Goal: Task Accomplishment & Management: Complete application form

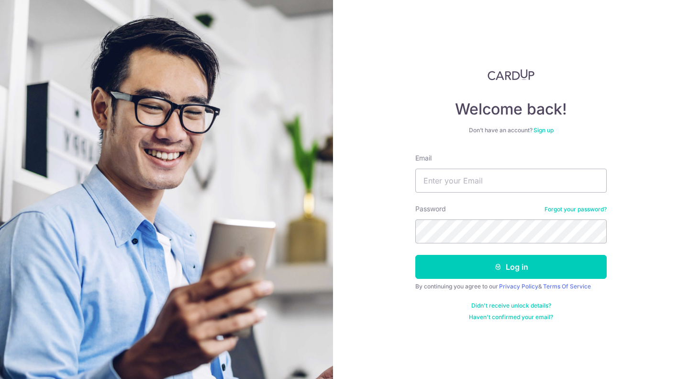
type input "[EMAIL_ADDRESS][DOMAIN_NAME]"
click at [416, 255] on button "Log in" at bounding box center [511, 267] width 191 height 24
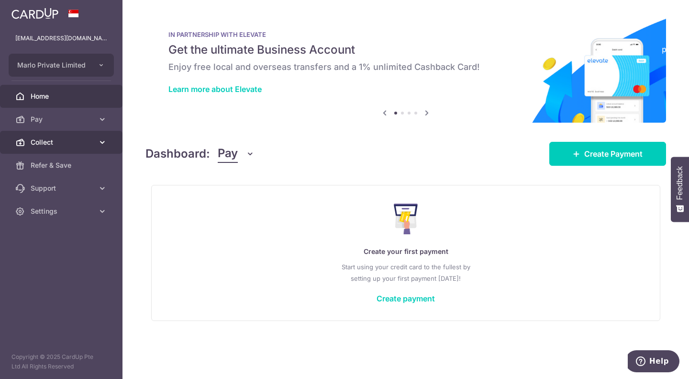
click at [73, 141] on span "Collect" at bounding box center [62, 142] width 63 height 10
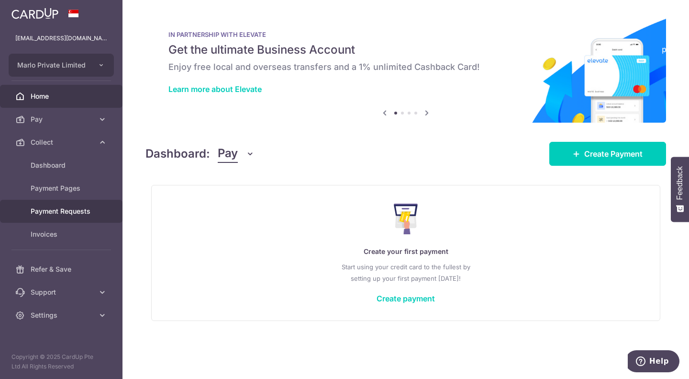
click at [69, 212] on span "Payment Requests" at bounding box center [62, 211] width 63 height 10
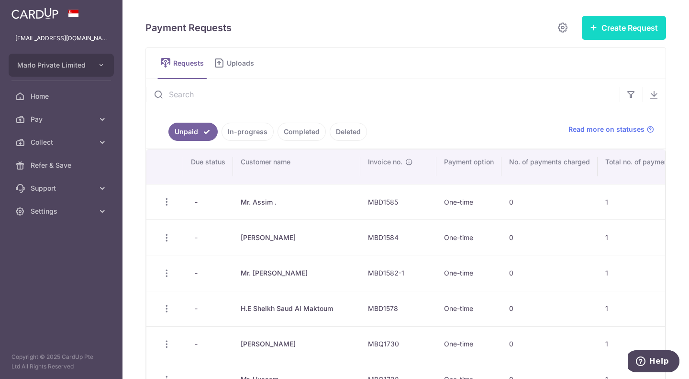
click at [603, 34] on button "Create Request" at bounding box center [624, 28] width 84 height 24
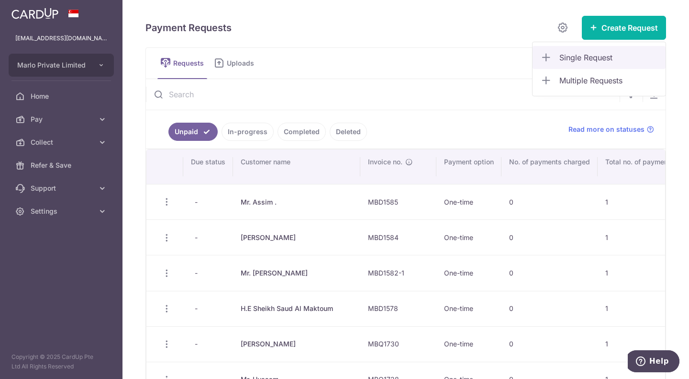
click at [610, 52] on span "Single Request" at bounding box center [609, 57] width 99 height 11
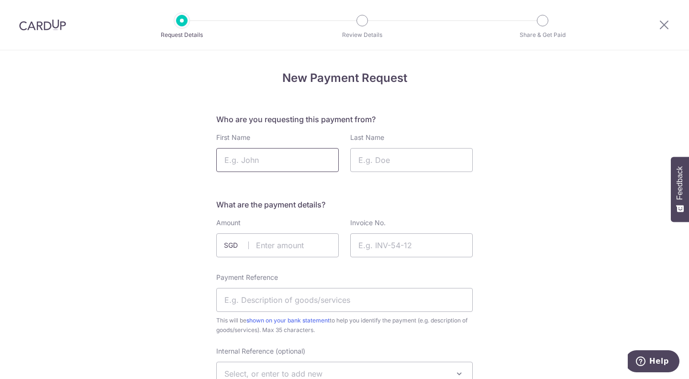
click at [291, 159] on input "First Name" at bounding box center [277, 160] width 123 height 24
type input "Mr."
type input "E"
type input "e"
type input "Emadi"
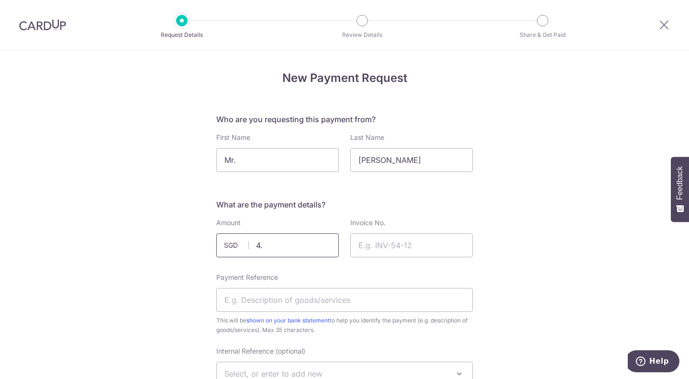
type input "4"
type input "4837.00"
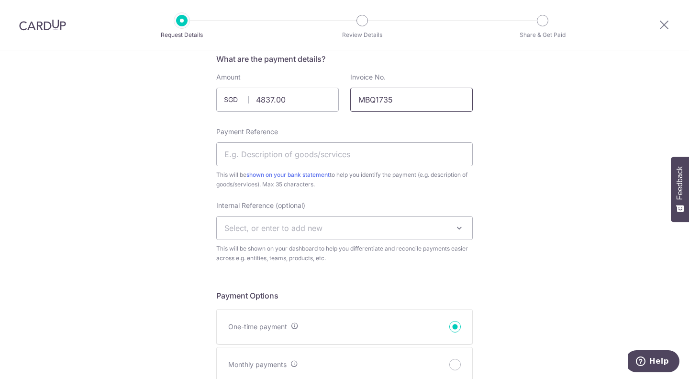
scroll to position [146, 0]
type input "MBQ1735"
click at [353, 139] on div "Payment Reference This will be shown on your bank statement to help you identif…" at bounding box center [344, 157] width 257 height 62
click at [350, 159] on input "Payment Reference" at bounding box center [344, 153] width 257 height 24
type input "m"
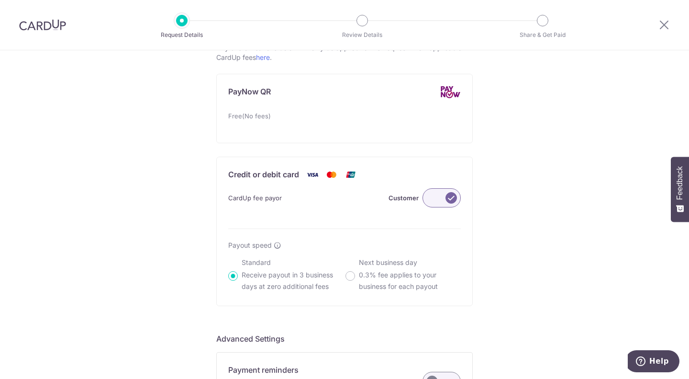
scroll to position [545, 0]
type input "Marlo - MBQ1735"
click at [429, 200] on label at bounding box center [442, 197] width 38 height 19
click at [0, 0] on input "Customer" at bounding box center [0, 0] width 0 height 0
click at [429, 200] on label at bounding box center [442, 197] width 38 height 19
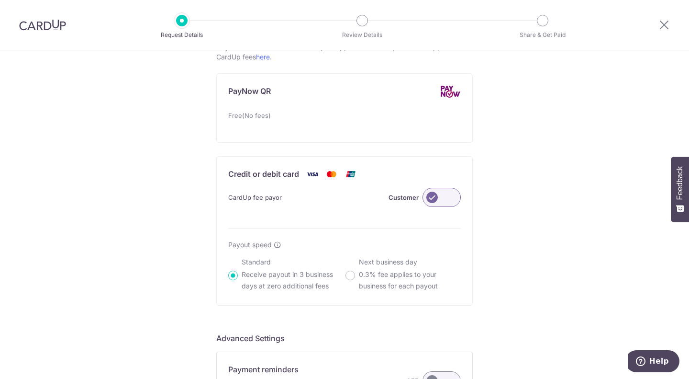
click at [0, 0] on input "Customer" at bounding box center [0, 0] width 0 height 0
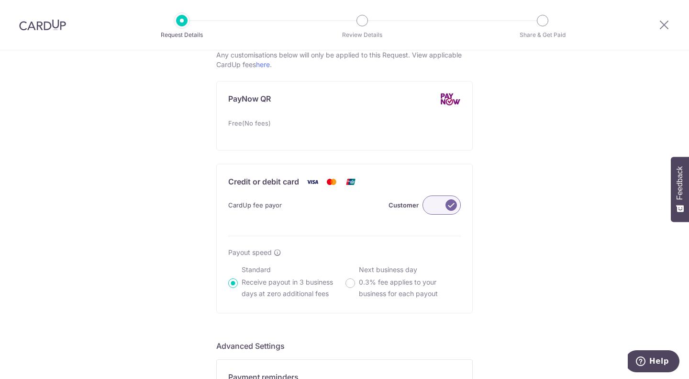
click at [429, 204] on label at bounding box center [442, 204] width 38 height 19
click at [0, 0] on input "Customer" at bounding box center [0, 0] width 0 height 0
click at [429, 204] on label at bounding box center [442, 204] width 38 height 19
click at [0, 0] on input "Customer" at bounding box center [0, 0] width 0 height 0
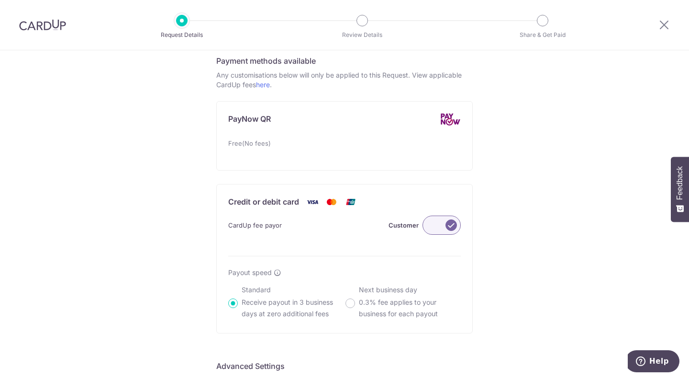
scroll to position [509, 0]
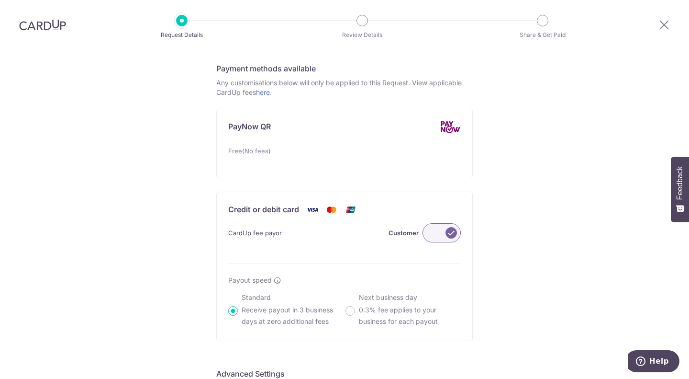
click at [436, 228] on label at bounding box center [442, 232] width 38 height 19
click at [0, 0] on input "Customer" at bounding box center [0, 0] width 0 height 0
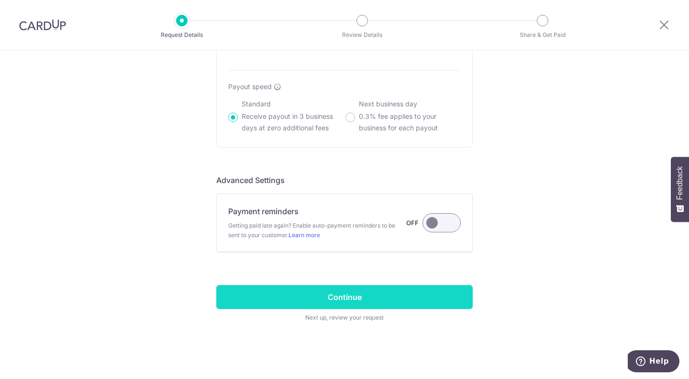
click at [335, 295] on input "Continue" at bounding box center [344, 297] width 257 height 24
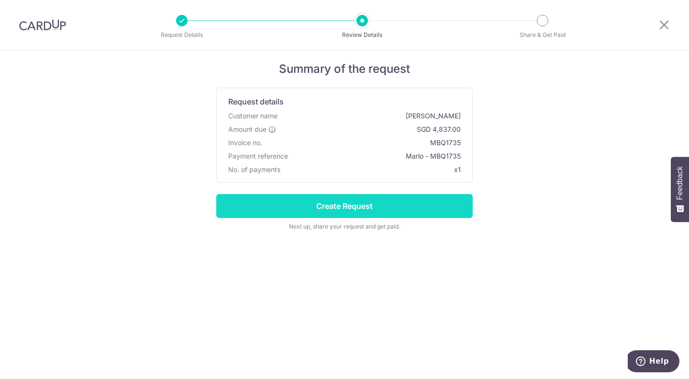
click at [382, 209] on input "Create Request" at bounding box center [344, 206] width 257 height 24
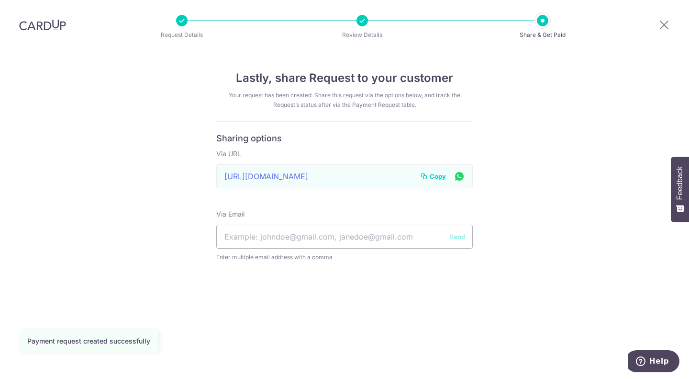
click at [437, 176] on span "Copy" at bounding box center [438, 176] width 16 height 10
click at [443, 174] on span "Copy" at bounding box center [438, 176] width 16 height 10
click at [667, 17] on div at bounding box center [665, 25] width 50 height 50
click at [667, 21] on icon at bounding box center [664, 25] width 11 height 12
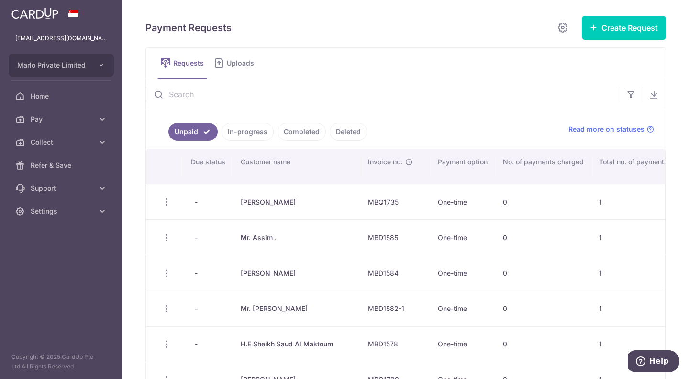
click at [254, 132] on link "In-progress" at bounding box center [248, 132] width 52 height 18
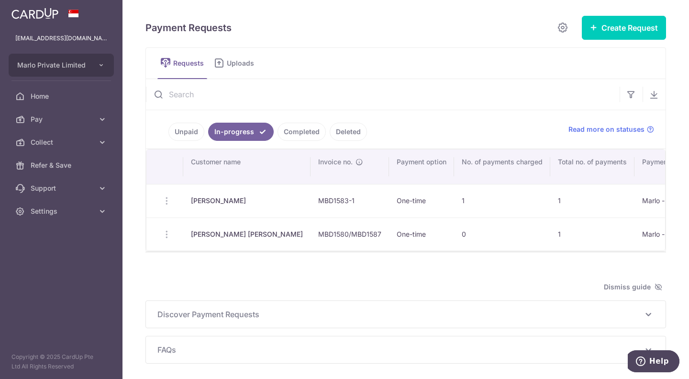
click at [178, 129] on link "Unpaid" at bounding box center [187, 132] width 36 height 18
